Goal: Information Seeking & Learning: Learn about a topic

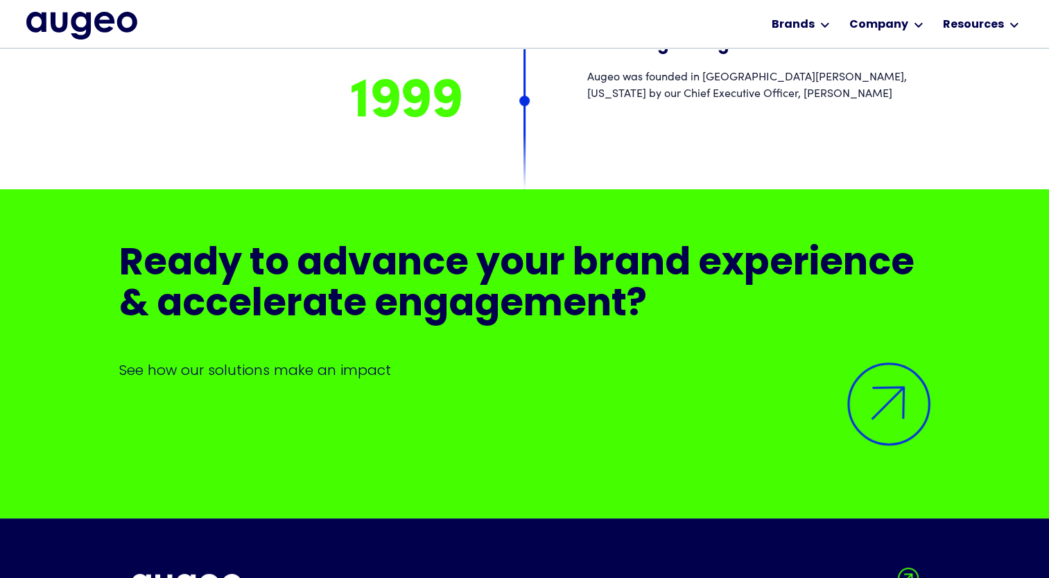
scroll to position [10897, 0]
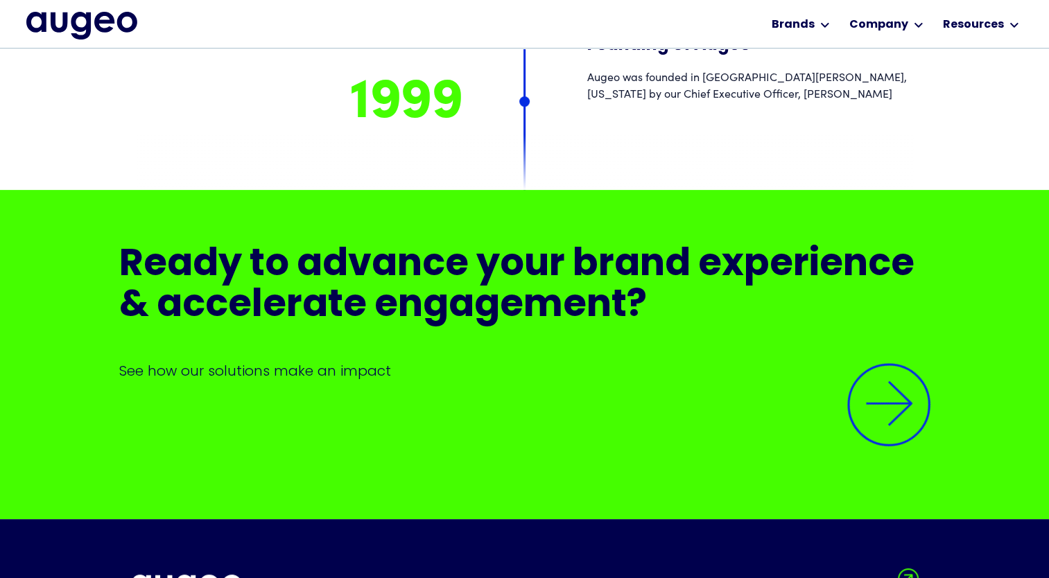
click at [890, 346] on img at bounding box center [889, 405] width 118 height 118
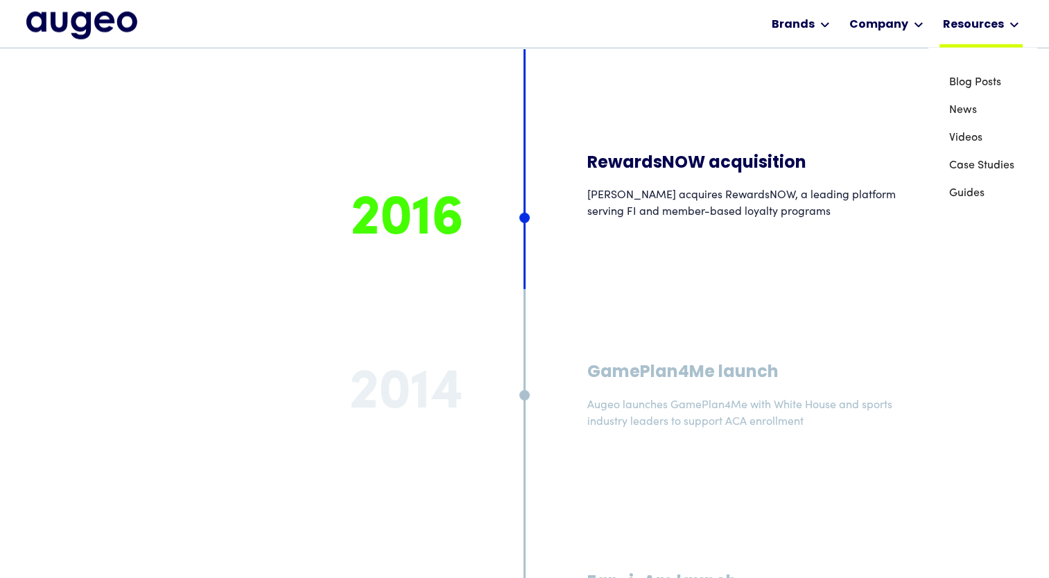
scroll to position [8986, 0]
click at [964, 196] on link "Guides" at bounding box center [982, 194] width 67 height 28
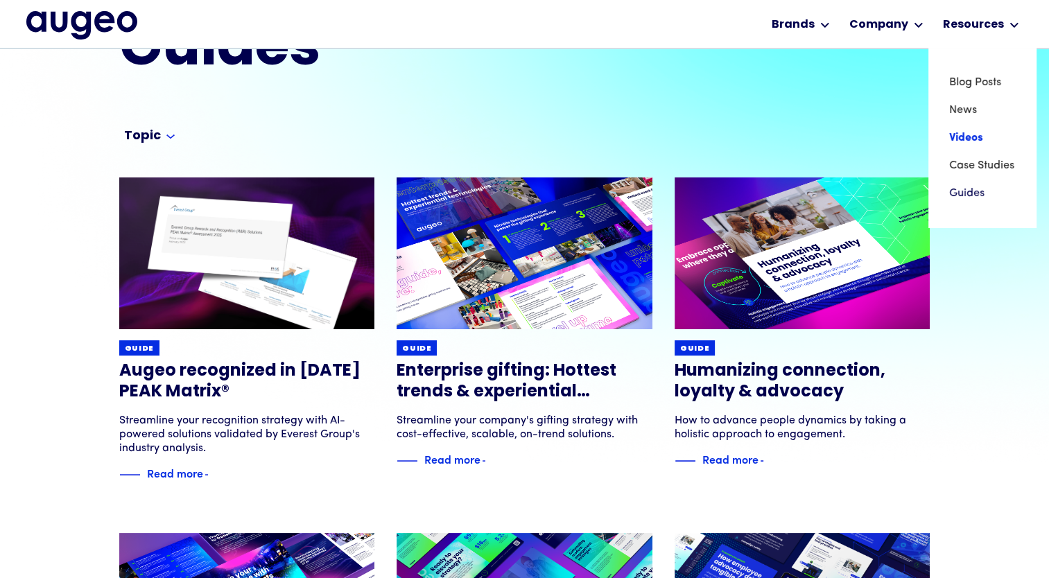
click at [975, 143] on link "Videos" at bounding box center [982, 138] width 67 height 28
click at [975, 139] on link "Videos" at bounding box center [982, 138] width 67 height 28
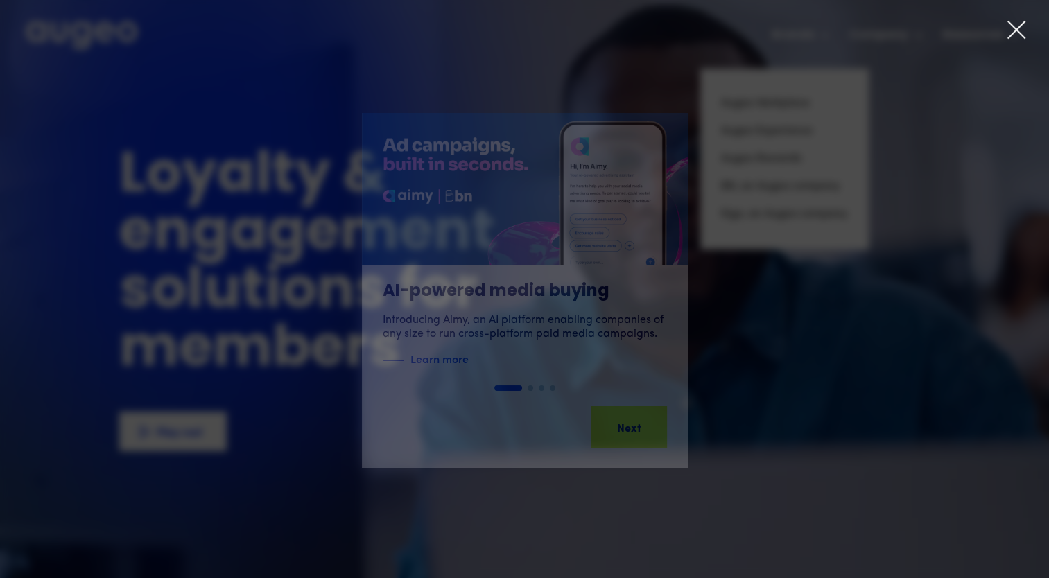
click at [803, 100] on div "AI-powered media buying Introducing Aimy, an AI platform enabling companies of …" at bounding box center [524, 291] width 1049 height 434
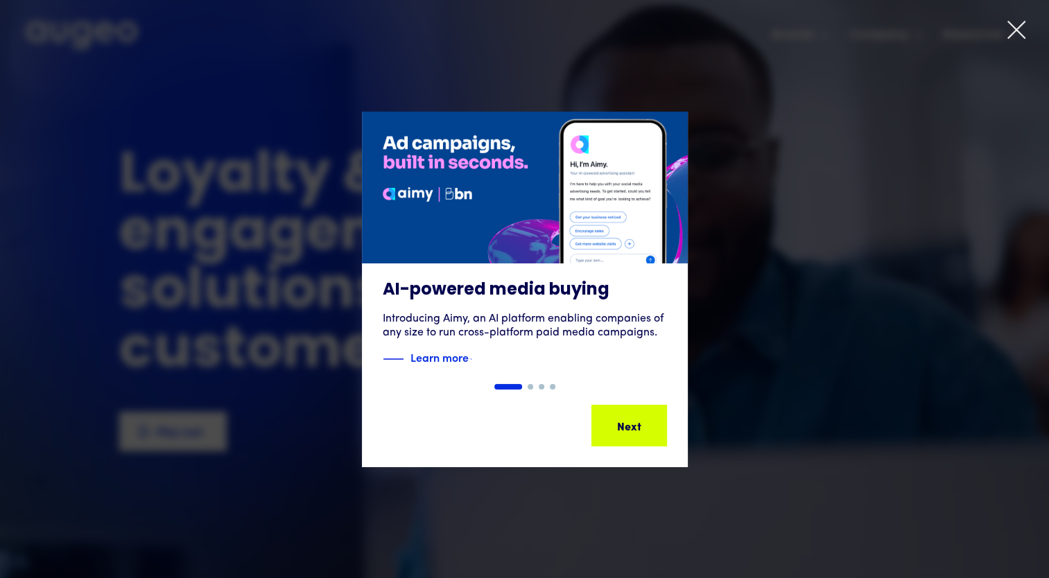
click at [1025, 30] on icon at bounding box center [1016, 29] width 21 height 21
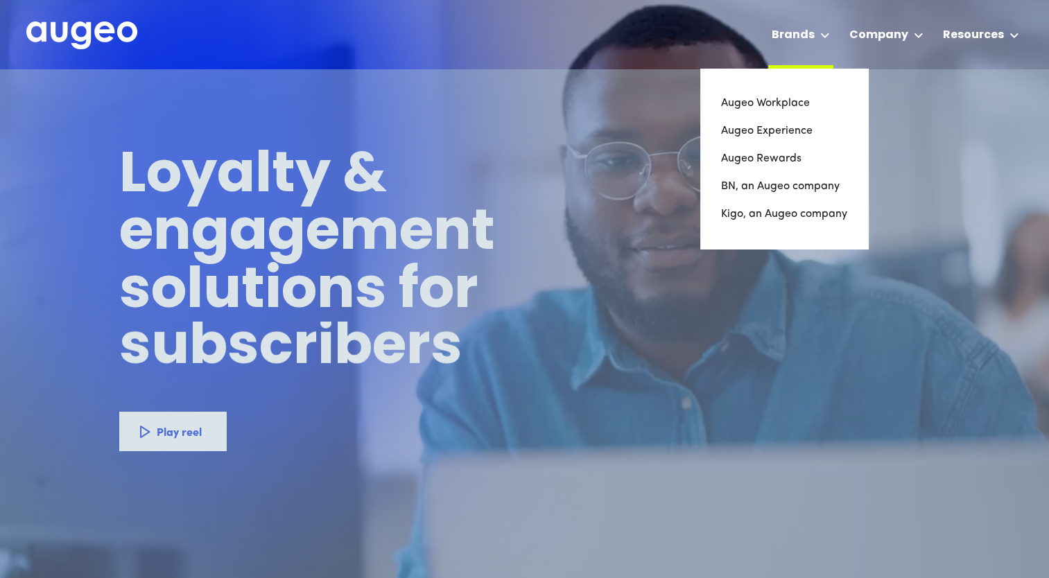
click at [830, 37] on icon at bounding box center [825, 36] width 10 height 6
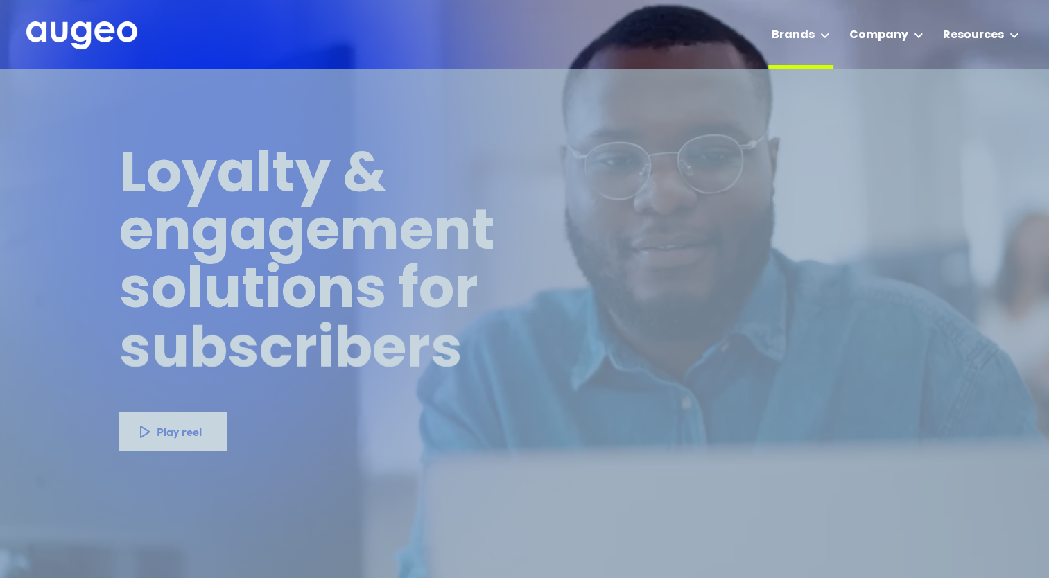
click at [830, 31] on div at bounding box center [825, 35] width 10 height 17
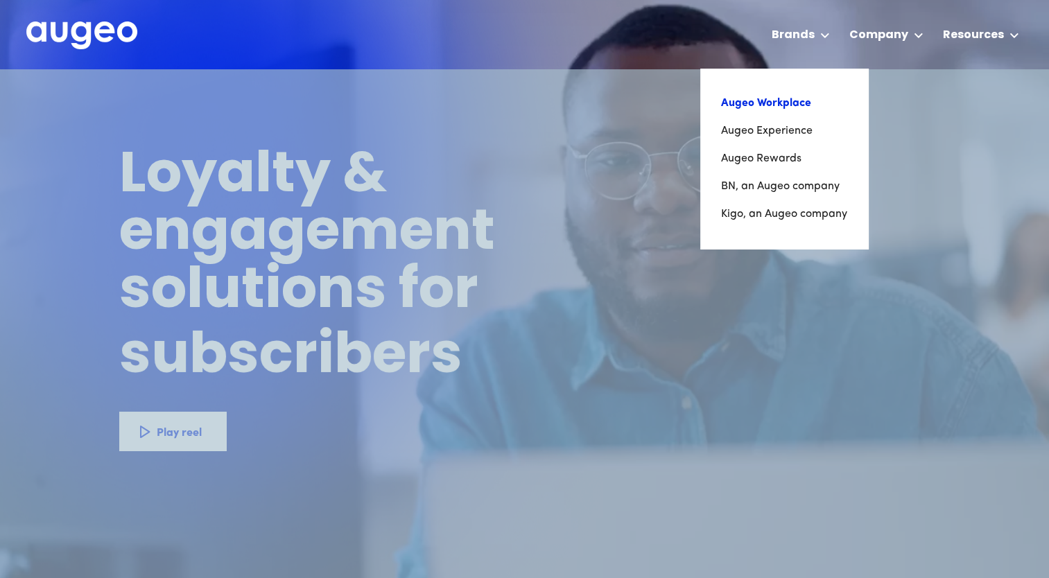
click at [794, 103] on link "Augeo Workplace" at bounding box center [784, 103] width 126 height 28
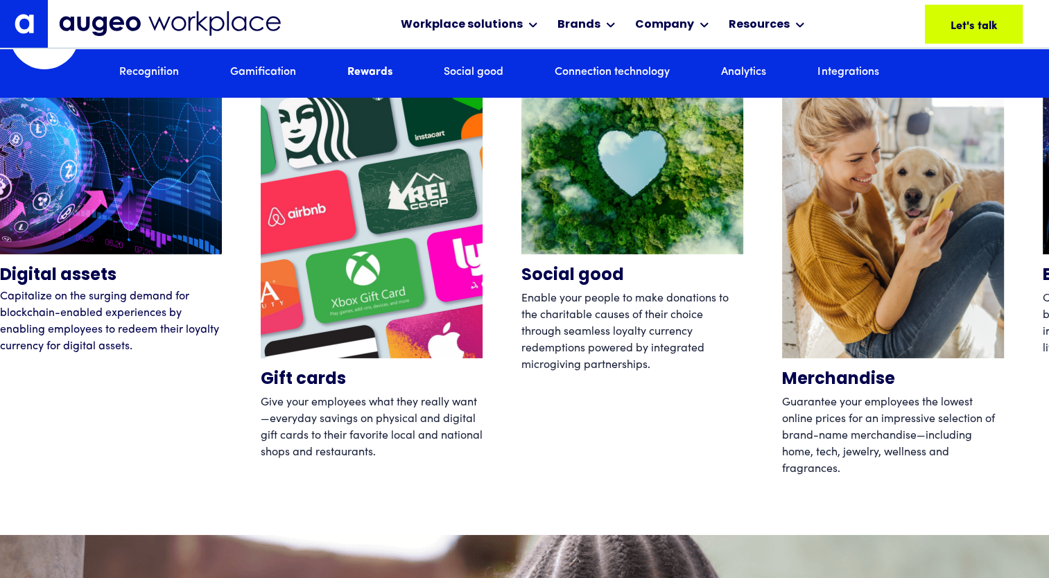
scroll to position [4389, 0]
click at [381, 313] on img "2 / 12" at bounding box center [372, 211] width 222 height 295
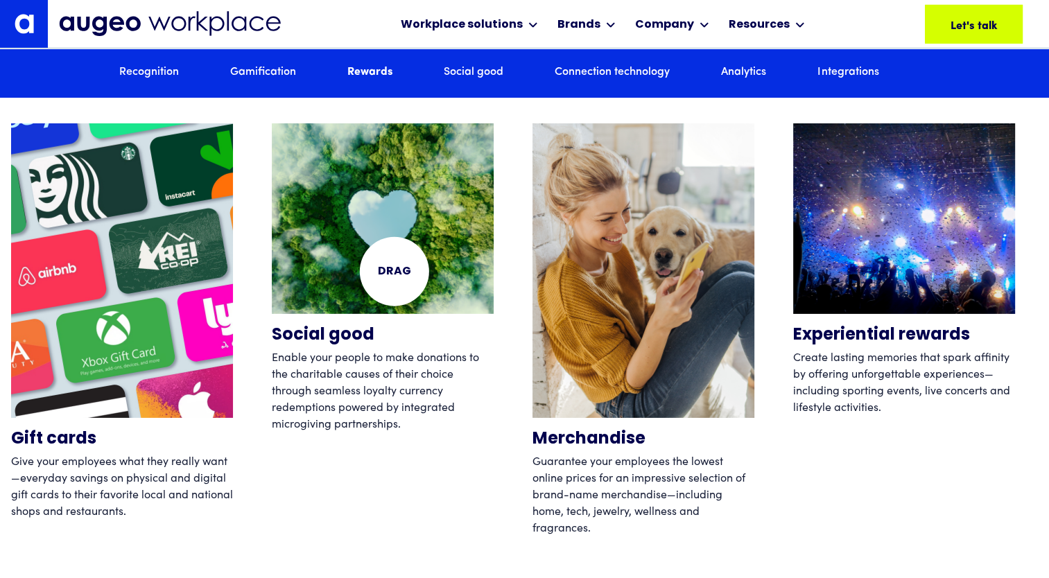
scroll to position [4330, 0]
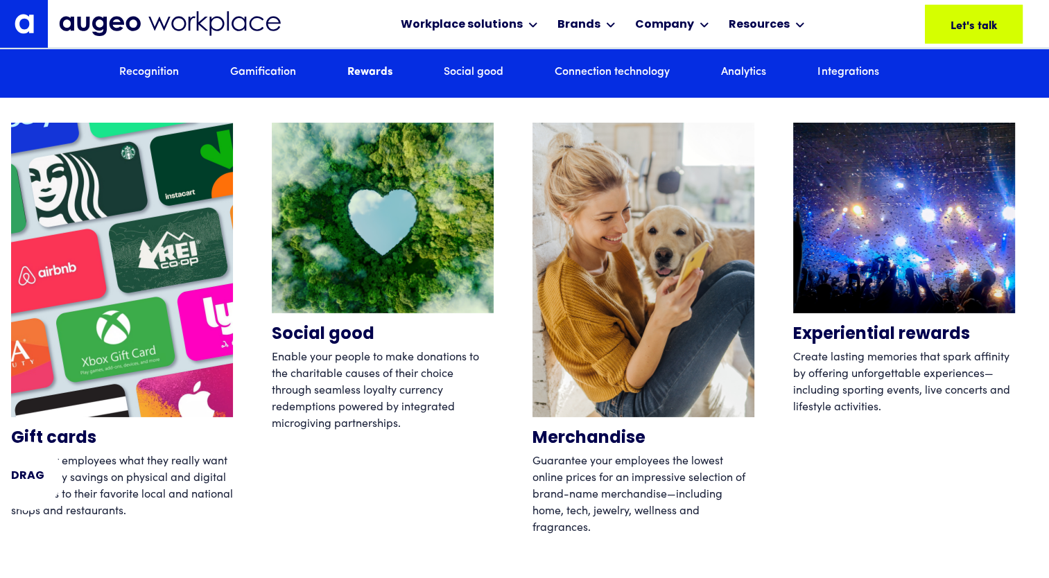
click at [28, 476] on p "Give your employees what they really want—everyday savings on physical and digi…" at bounding box center [122, 484] width 222 height 67
click at [37, 451] on h4 "Gift cards" at bounding box center [122, 440] width 222 height 24
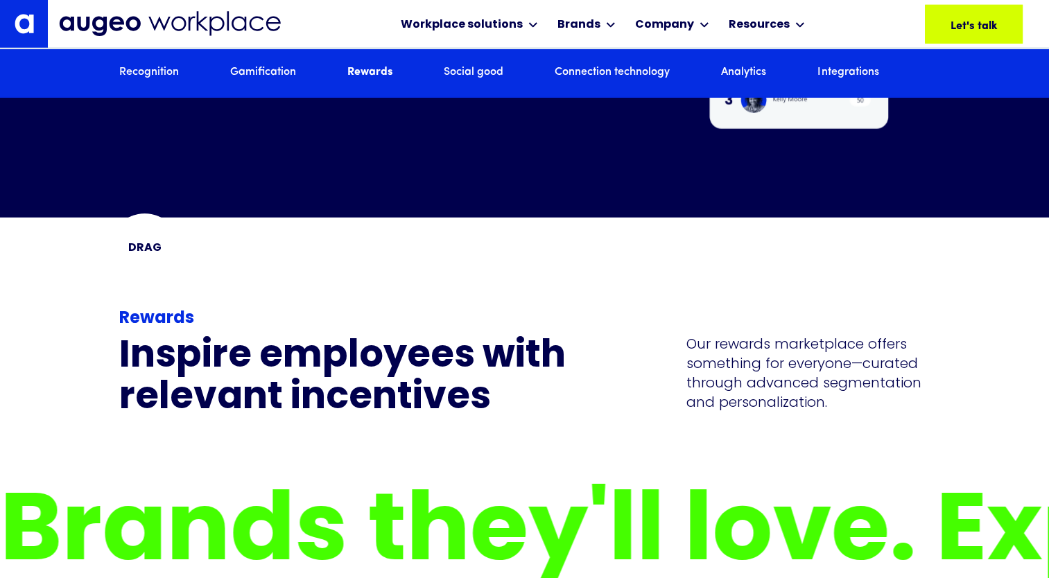
scroll to position [3801, 0]
